Goal: Information Seeking & Learning: Learn about a topic

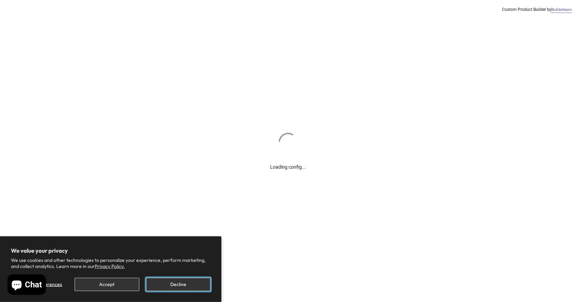
click at [197, 284] on button "Decline" at bounding box center [178, 284] width 64 height 13
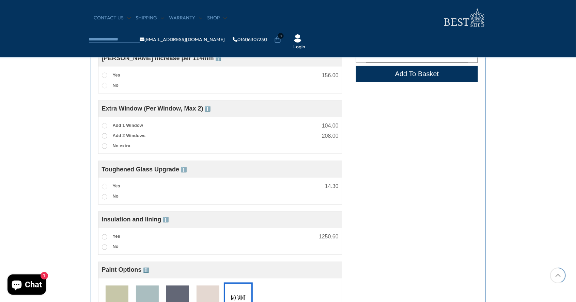
scroll to position [500, 0]
click at [210, 290] on img at bounding box center [207, 297] width 23 height 25
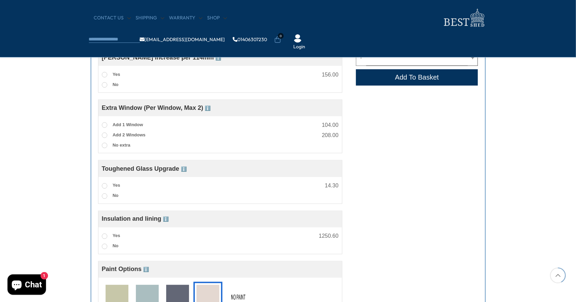
click at [179, 294] on img at bounding box center [177, 297] width 23 height 25
click at [150, 296] on img at bounding box center [147, 297] width 23 height 25
click at [117, 300] on img at bounding box center [117, 297] width 23 height 25
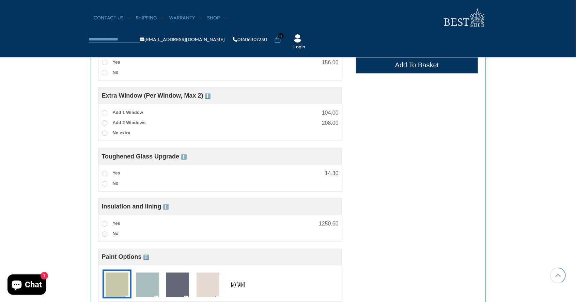
scroll to position [512, 0]
click at [242, 283] on img at bounding box center [238, 285] width 23 height 25
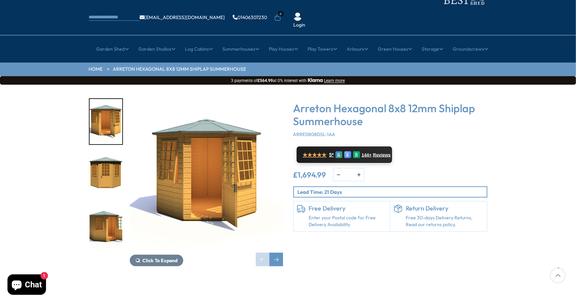
scroll to position [0, 0]
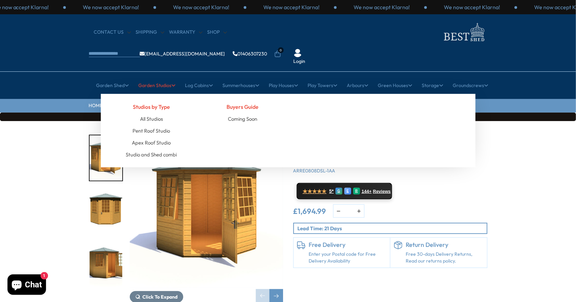
click at [170, 77] on link "Garden Studios" at bounding box center [157, 85] width 37 height 17
click at [163, 113] on link "All Studios" at bounding box center [151, 119] width 23 height 12
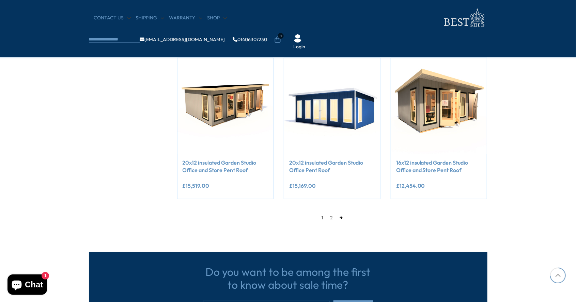
click at [342, 222] on link "→" at bounding box center [341, 218] width 10 height 10
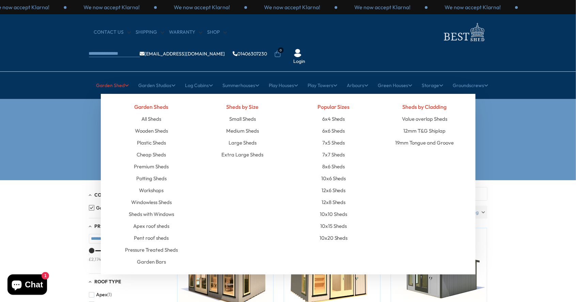
click at [124, 77] on link "Garden Shed" at bounding box center [112, 85] width 33 height 17
click at [159, 113] on link "All Sheds" at bounding box center [151, 119] width 20 height 12
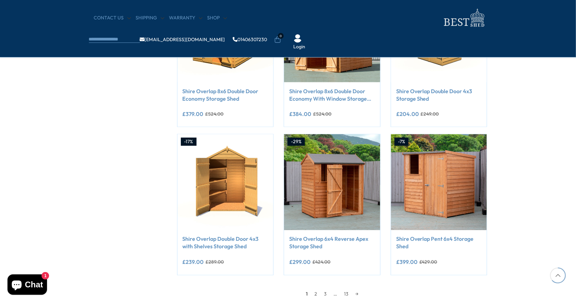
scroll to position [491, 0]
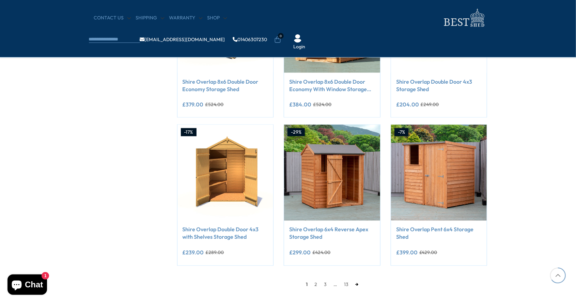
click at [357, 288] on link "→" at bounding box center [357, 285] width 10 height 10
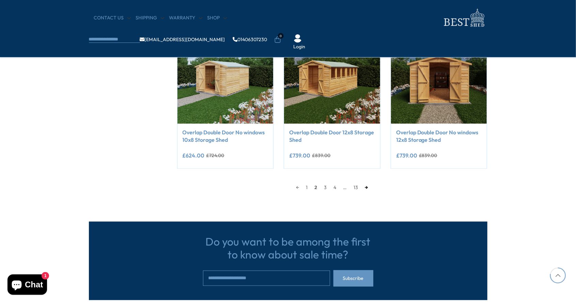
click at [370, 189] on link "→" at bounding box center [366, 188] width 10 height 10
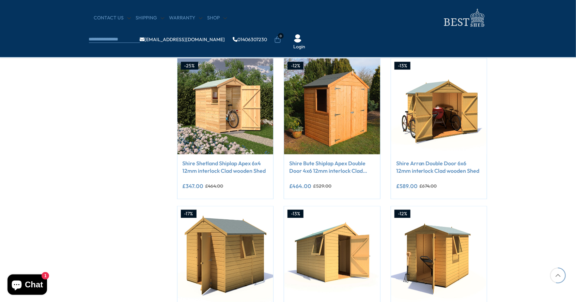
scroll to position [409, 0]
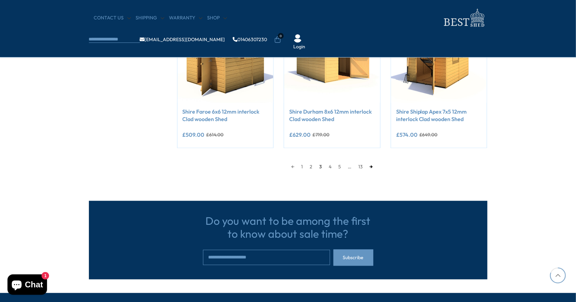
click at [373, 170] on link "→" at bounding box center [371, 167] width 10 height 10
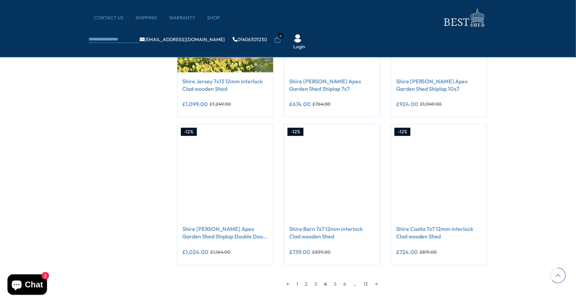
scroll to position [492, 0]
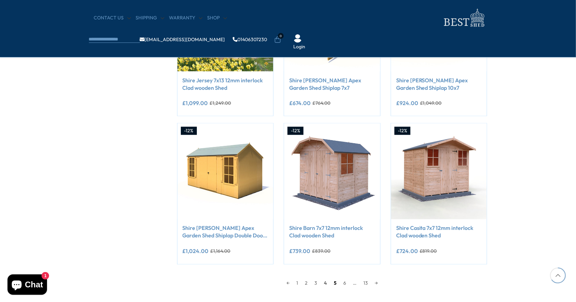
click at [337, 285] on link "5" at bounding box center [335, 283] width 10 height 10
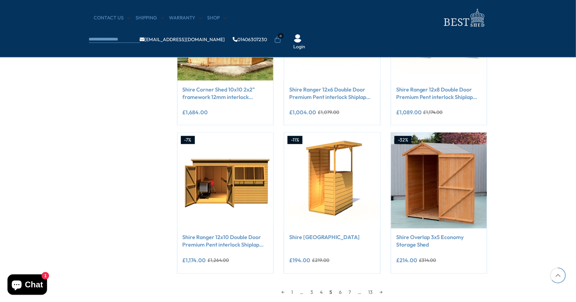
scroll to position [484, 0]
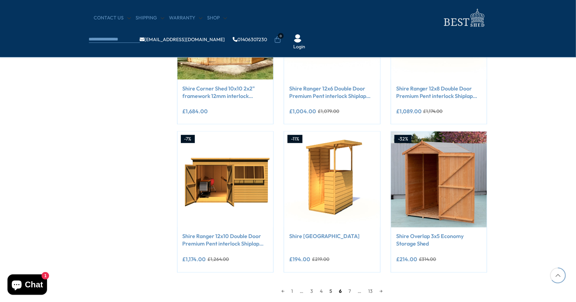
click at [343, 296] on link "6" at bounding box center [341, 292] width 10 height 10
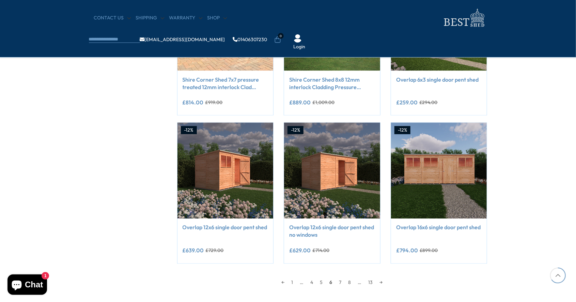
scroll to position [495, 0]
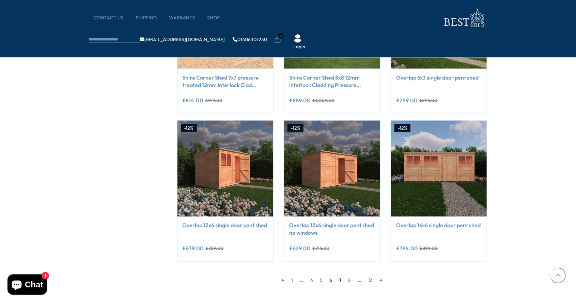
click at [343, 285] on link "7" at bounding box center [340, 281] width 9 height 10
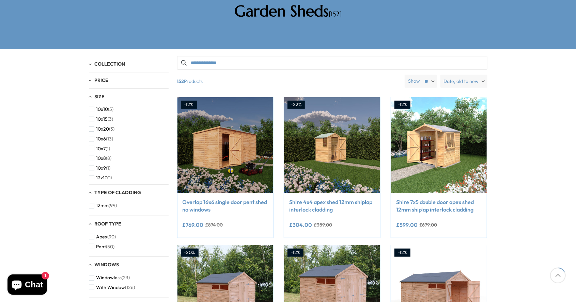
scroll to position [130, 0]
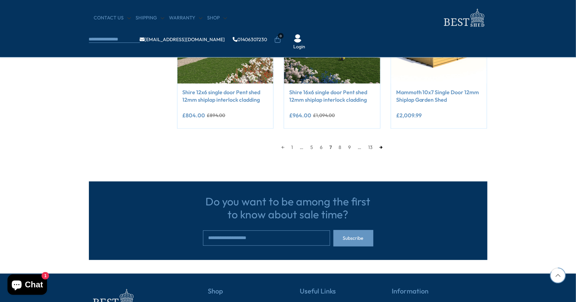
click at [383, 151] on link "→" at bounding box center [381, 148] width 10 height 10
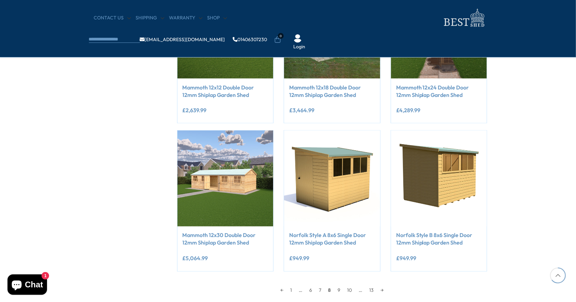
scroll to position [486, 0]
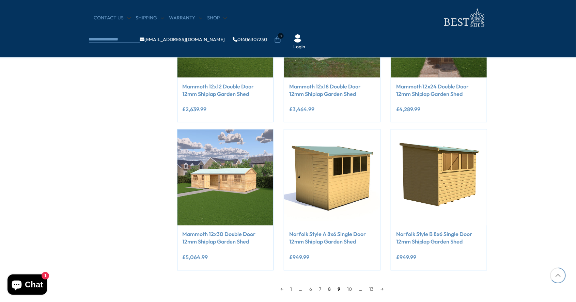
click at [341, 293] on link "9" at bounding box center [339, 290] width 10 height 10
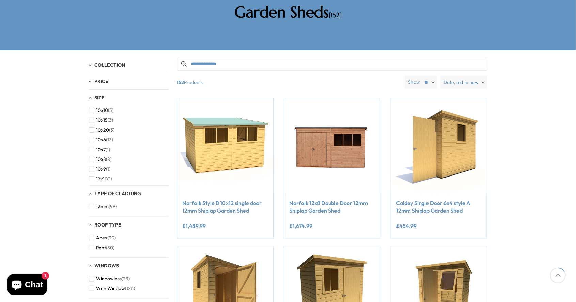
scroll to position [130, 0]
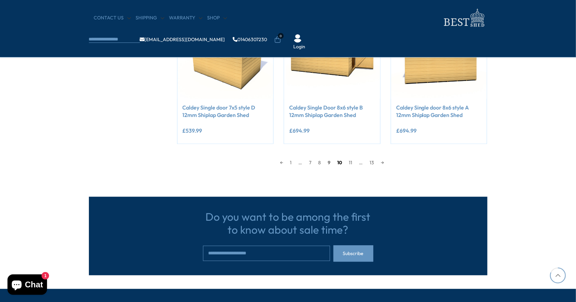
click at [342, 164] on link "10" at bounding box center [340, 163] width 12 height 10
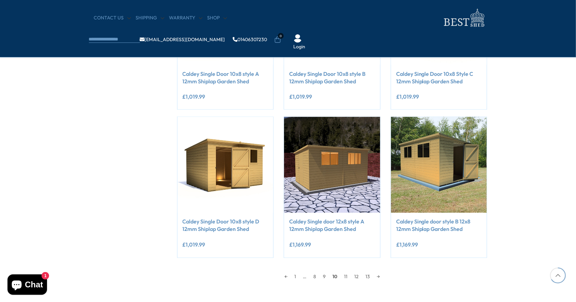
scroll to position [498, 0]
click at [348, 282] on link "11" at bounding box center [345, 277] width 10 height 10
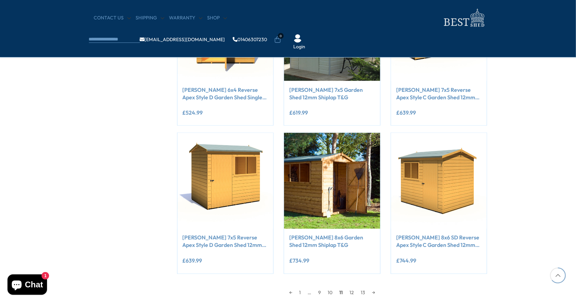
scroll to position [482, 0]
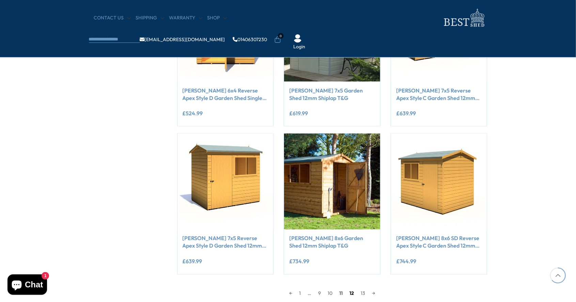
click at [354, 298] on link "12" at bounding box center [351, 294] width 11 height 10
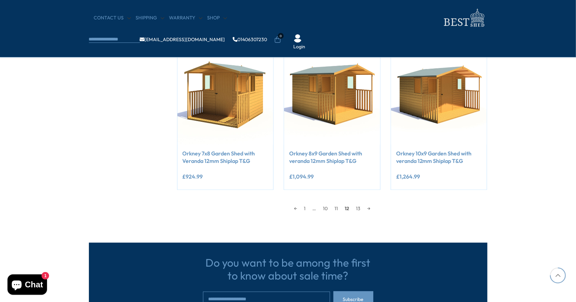
scroll to position [568, 0]
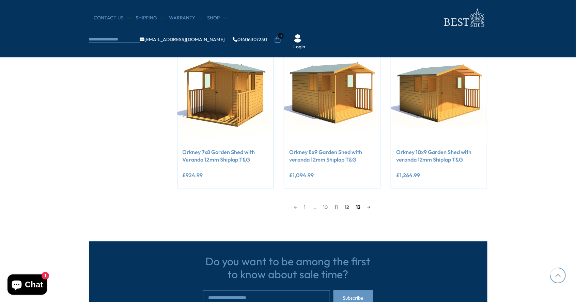
click at [358, 211] on link "13" at bounding box center [357, 208] width 11 height 10
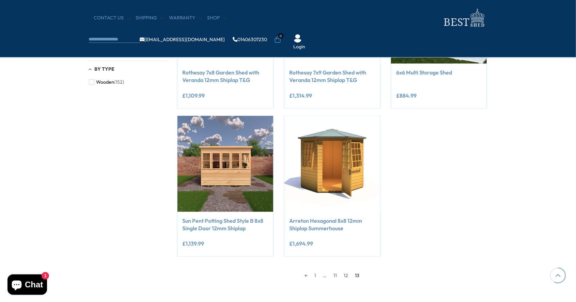
scroll to position [351, 0]
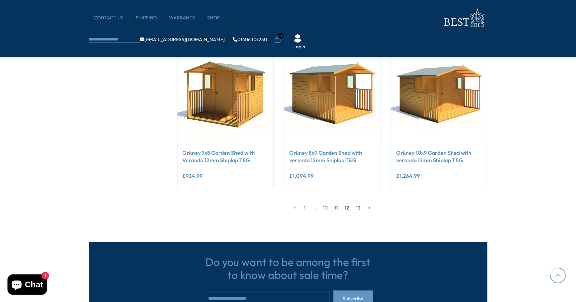
scroll to position [568, 0]
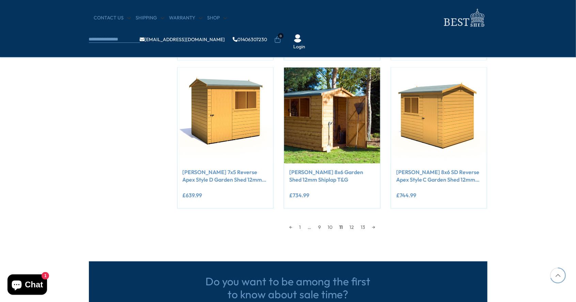
scroll to position [482, 0]
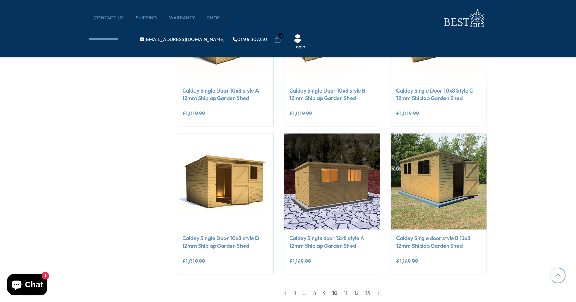
scroll to position [498, 0]
